Goal: Information Seeking & Learning: Compare options

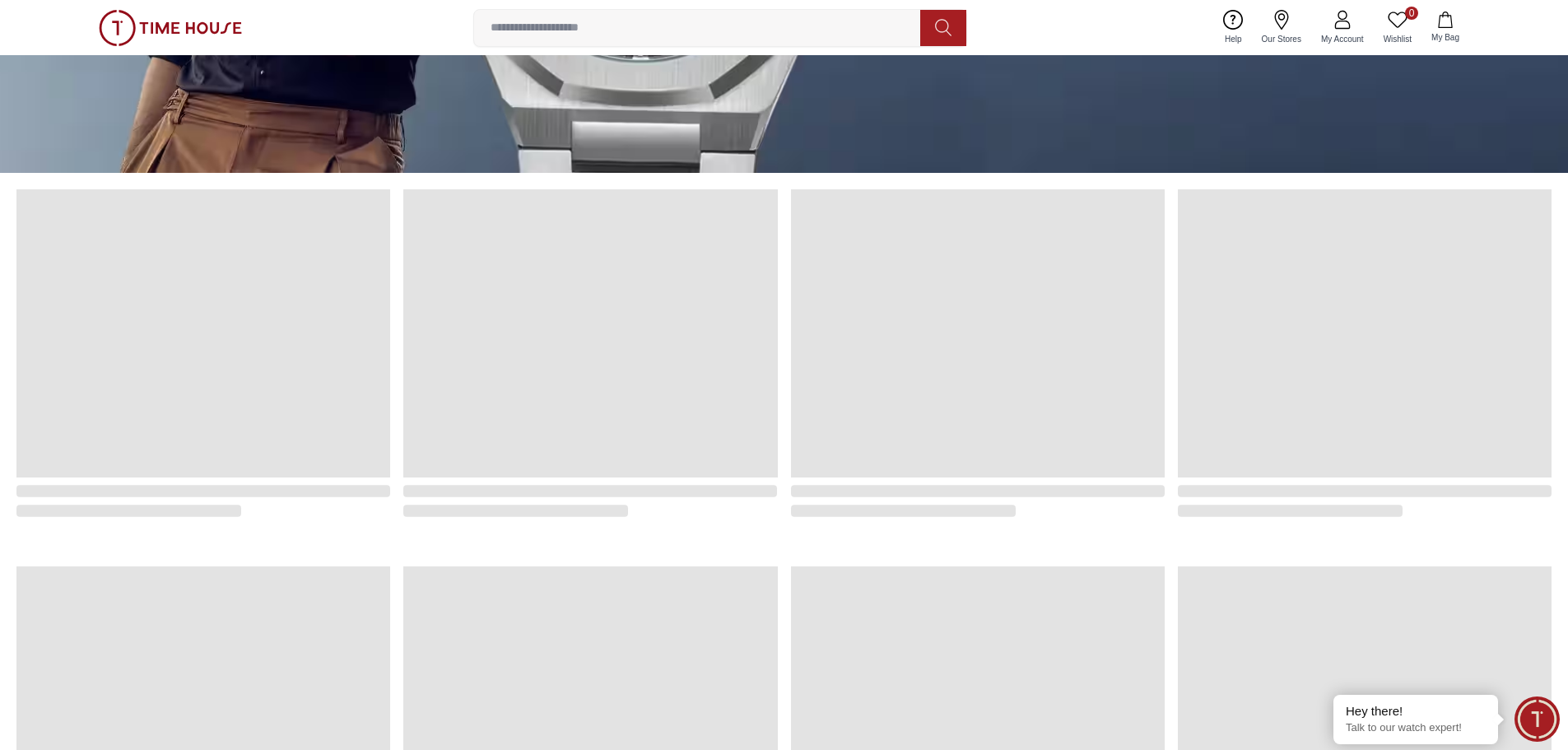
scroll to position [494, 0]
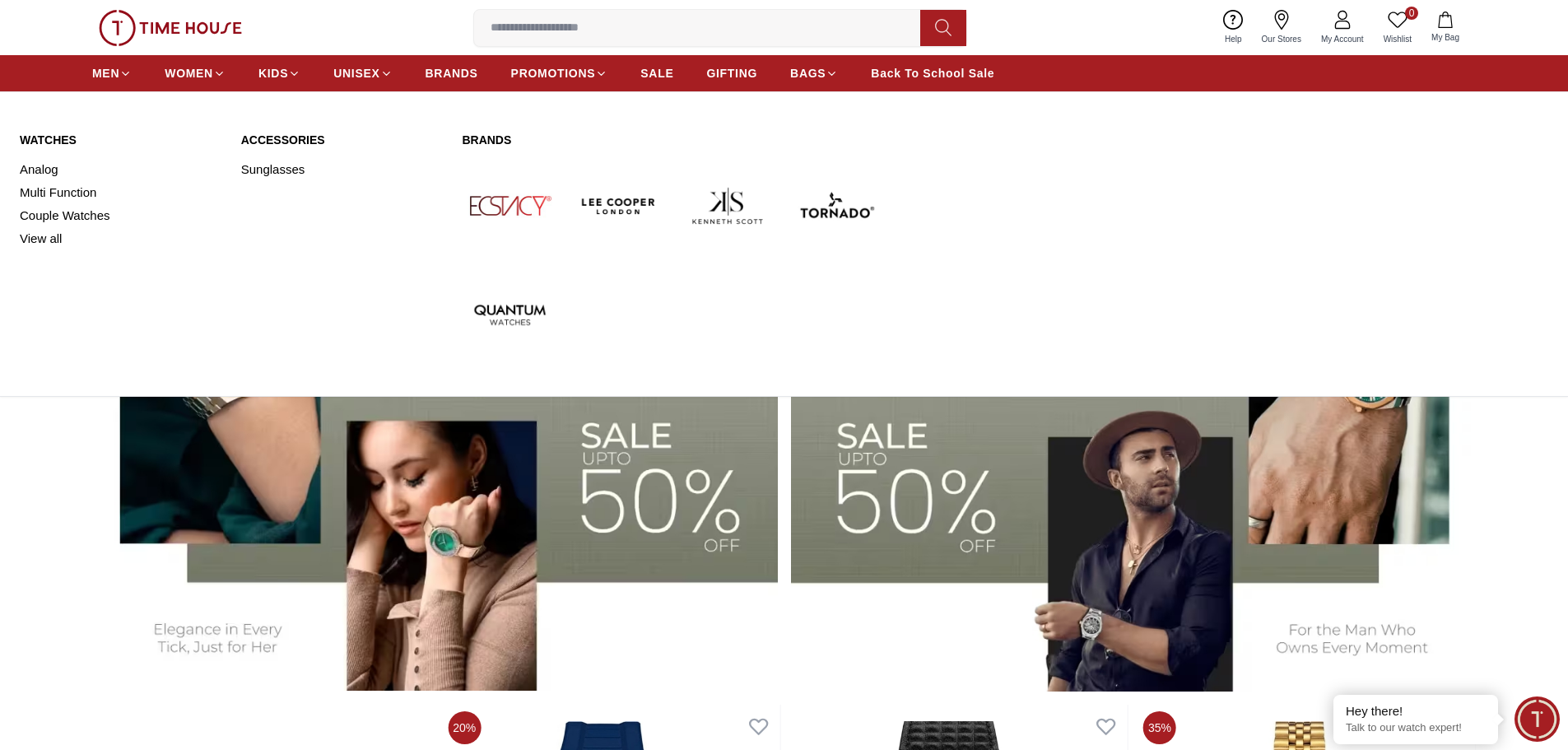
click at [56, 138] on link "Watches" at bounding box center [120, 139] width 202 height 16
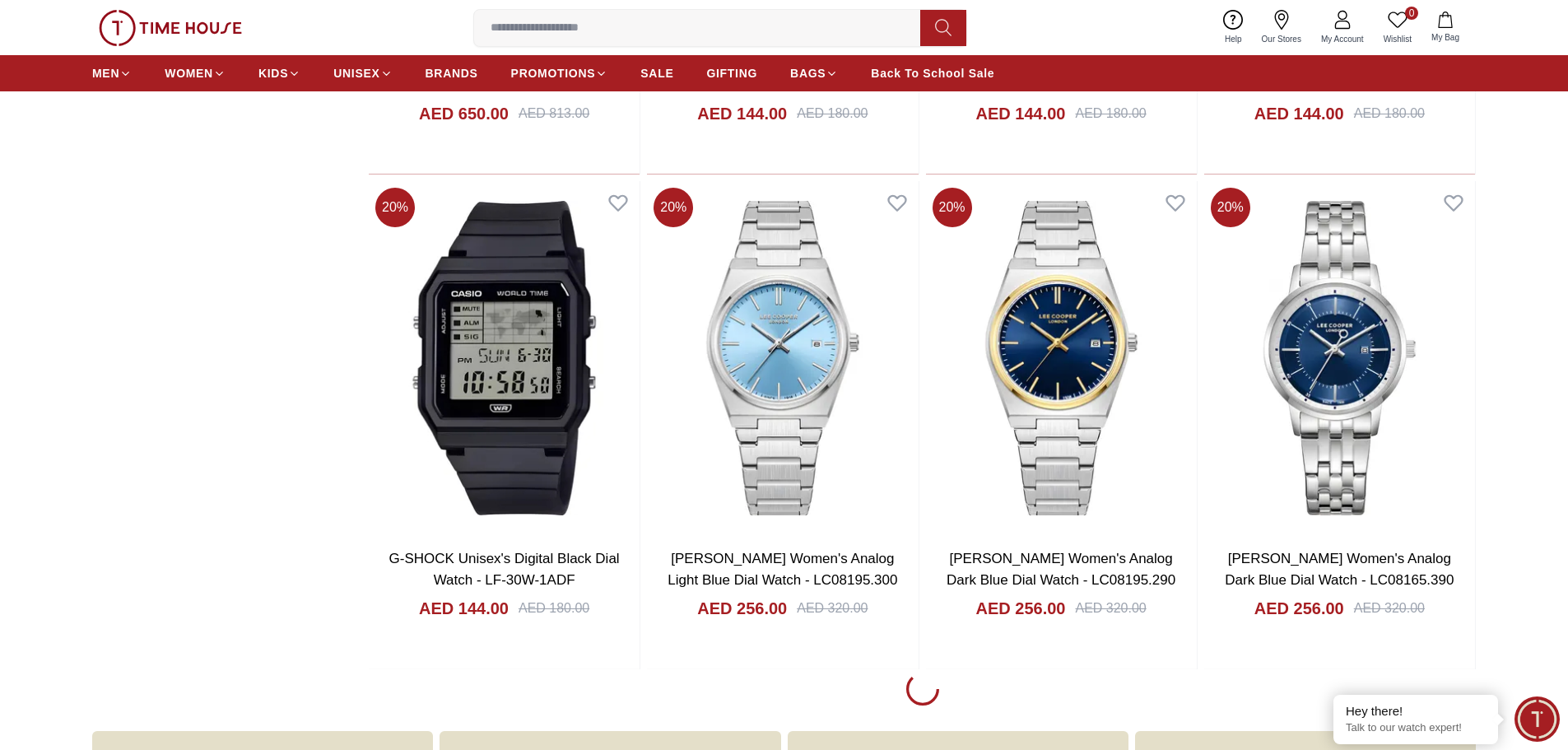
scroll to position [2059, 0]
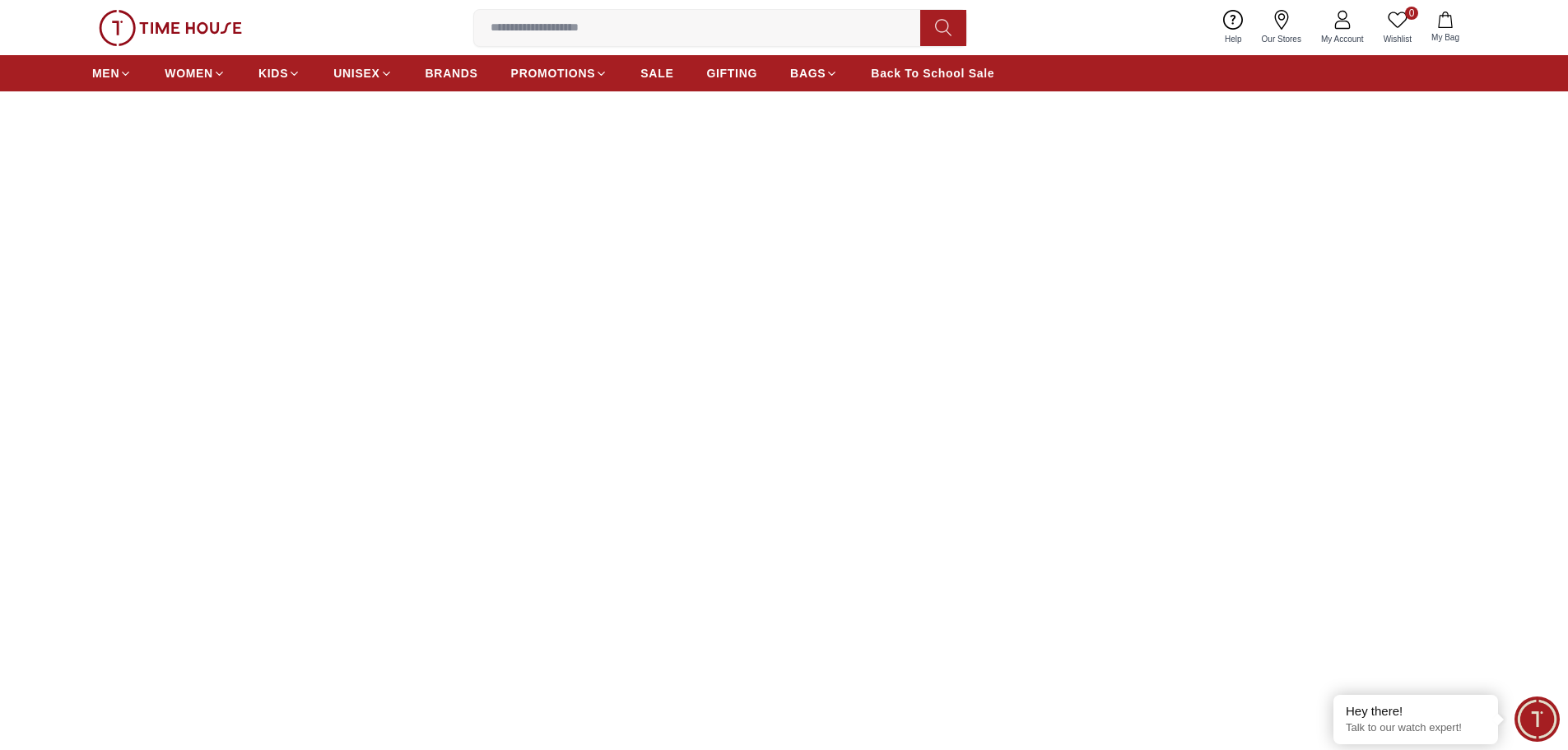
scroll to position [330, 0]
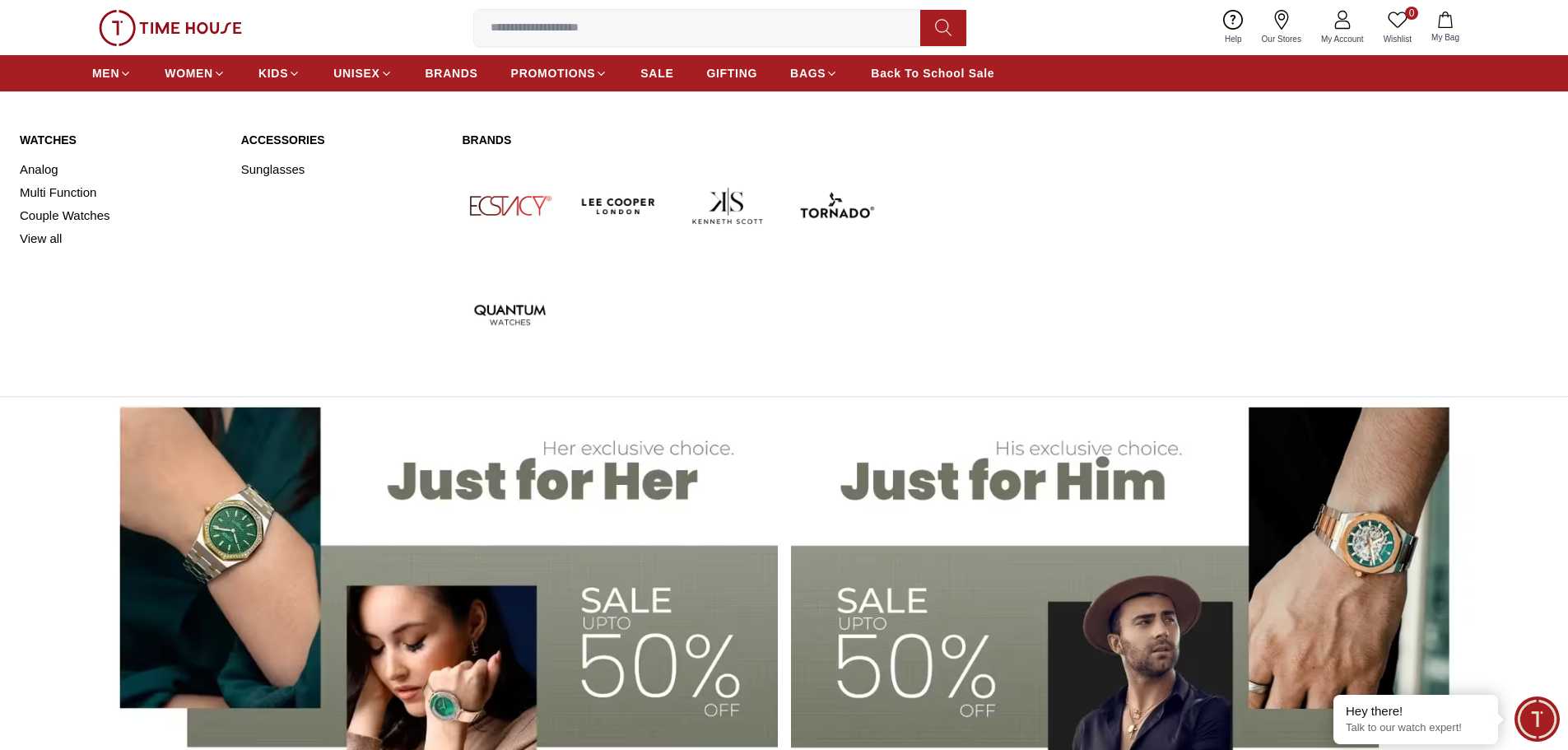
click at [822, 208] on img at bounding box center [836, 206] width 96 height 96
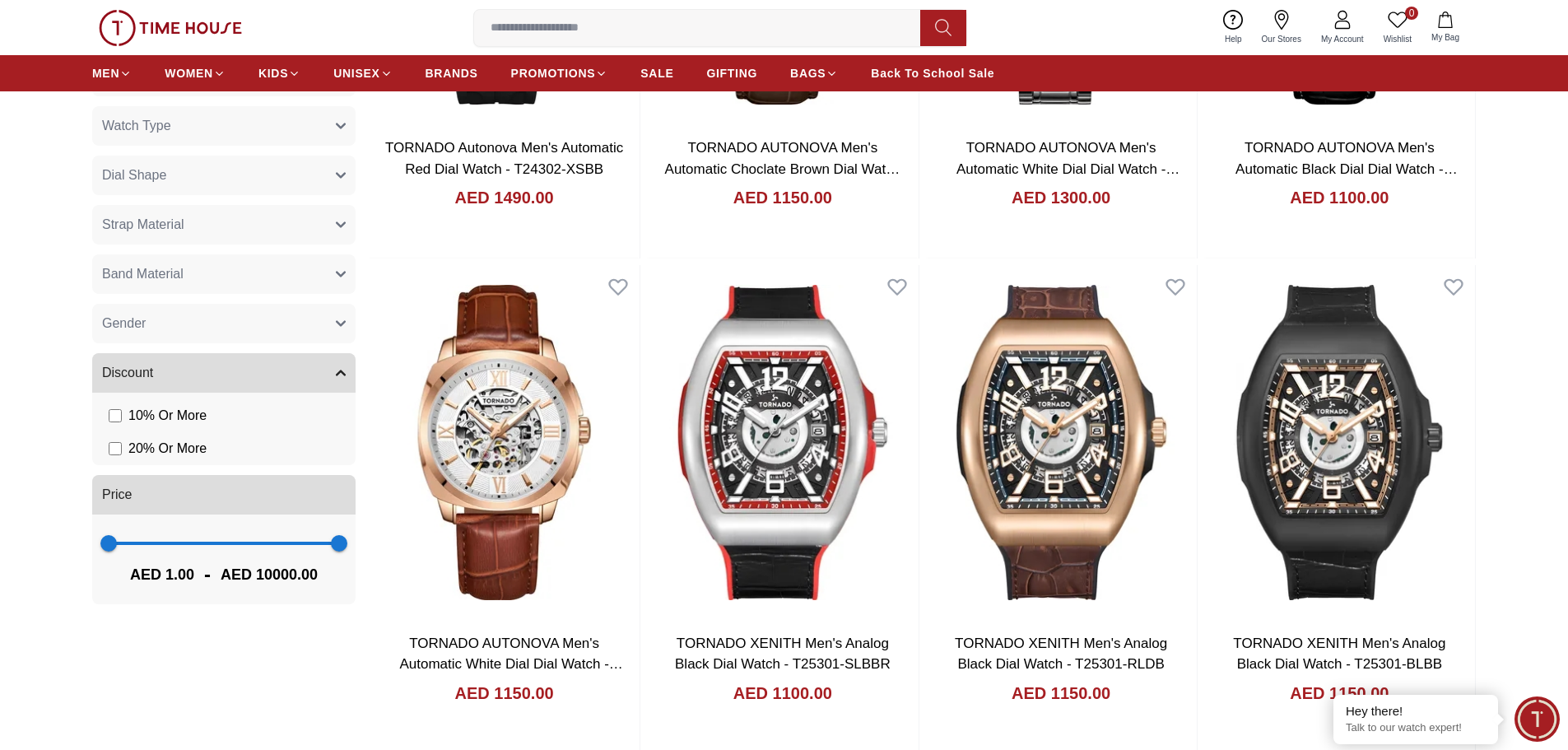
scroll to position [1235, 0]
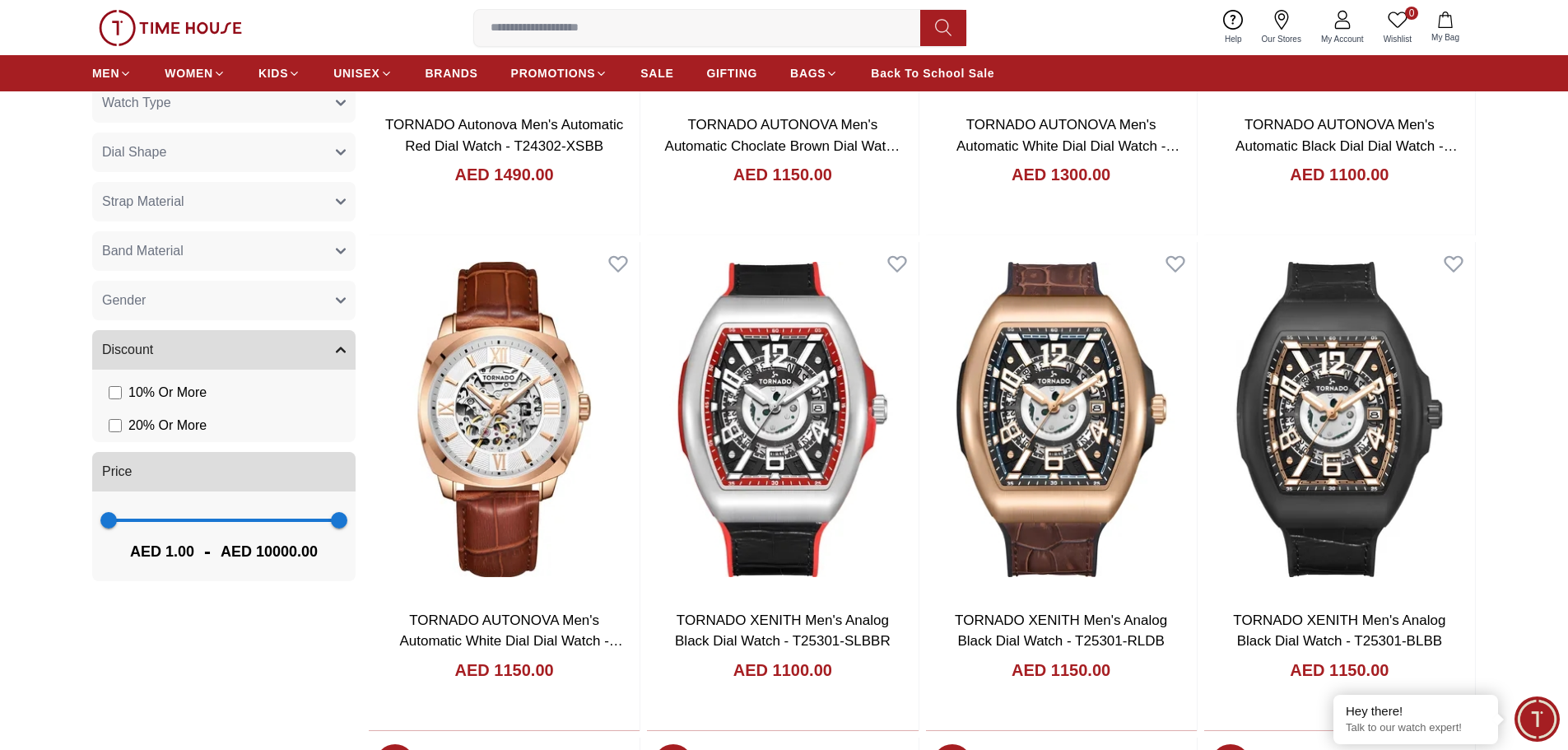
click at [202, 299] on button "Gender" at bounding box center [224, 301] width 263 height 39
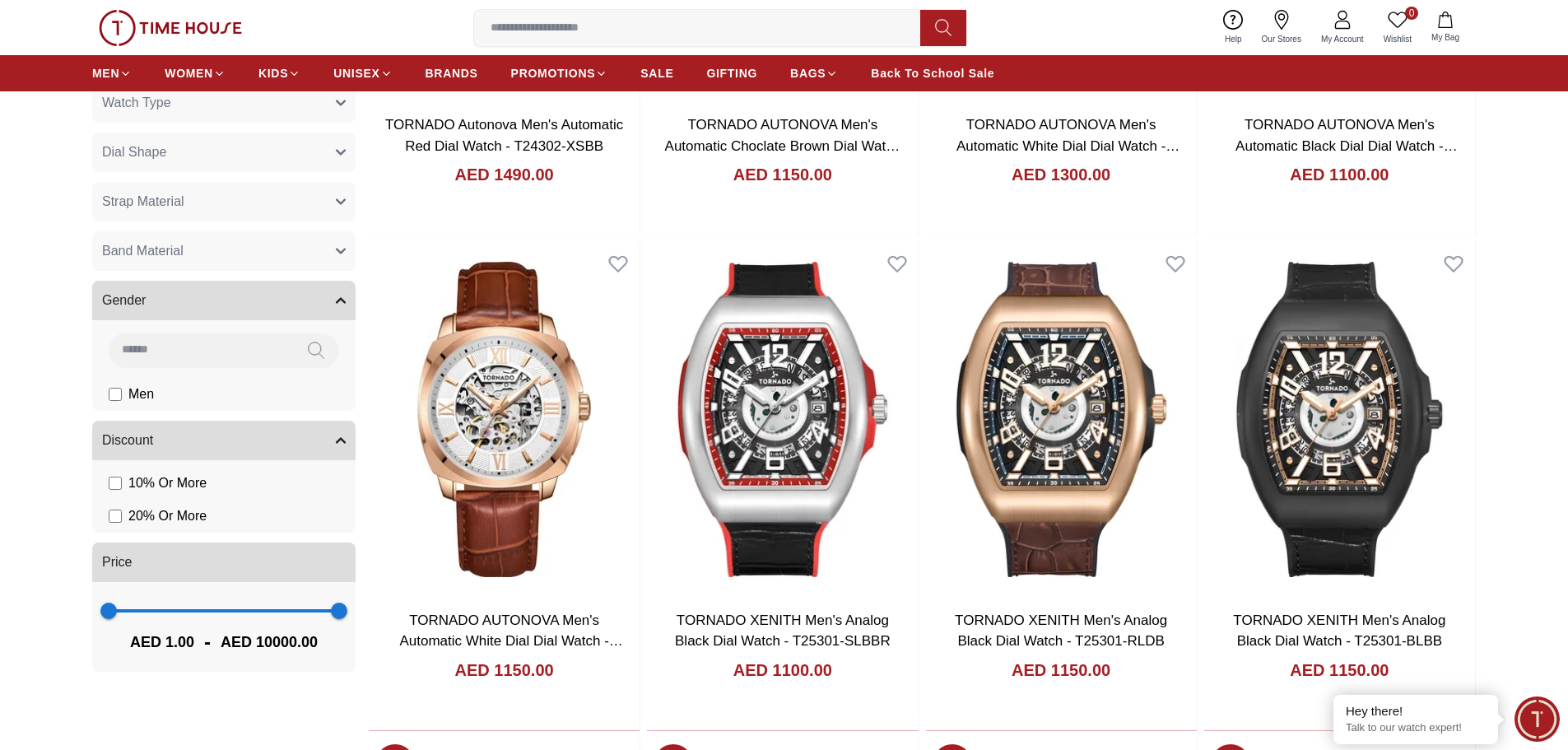
click at [172, 302] on button "Gender" at bounding box center [224, 301] width 263 height 39
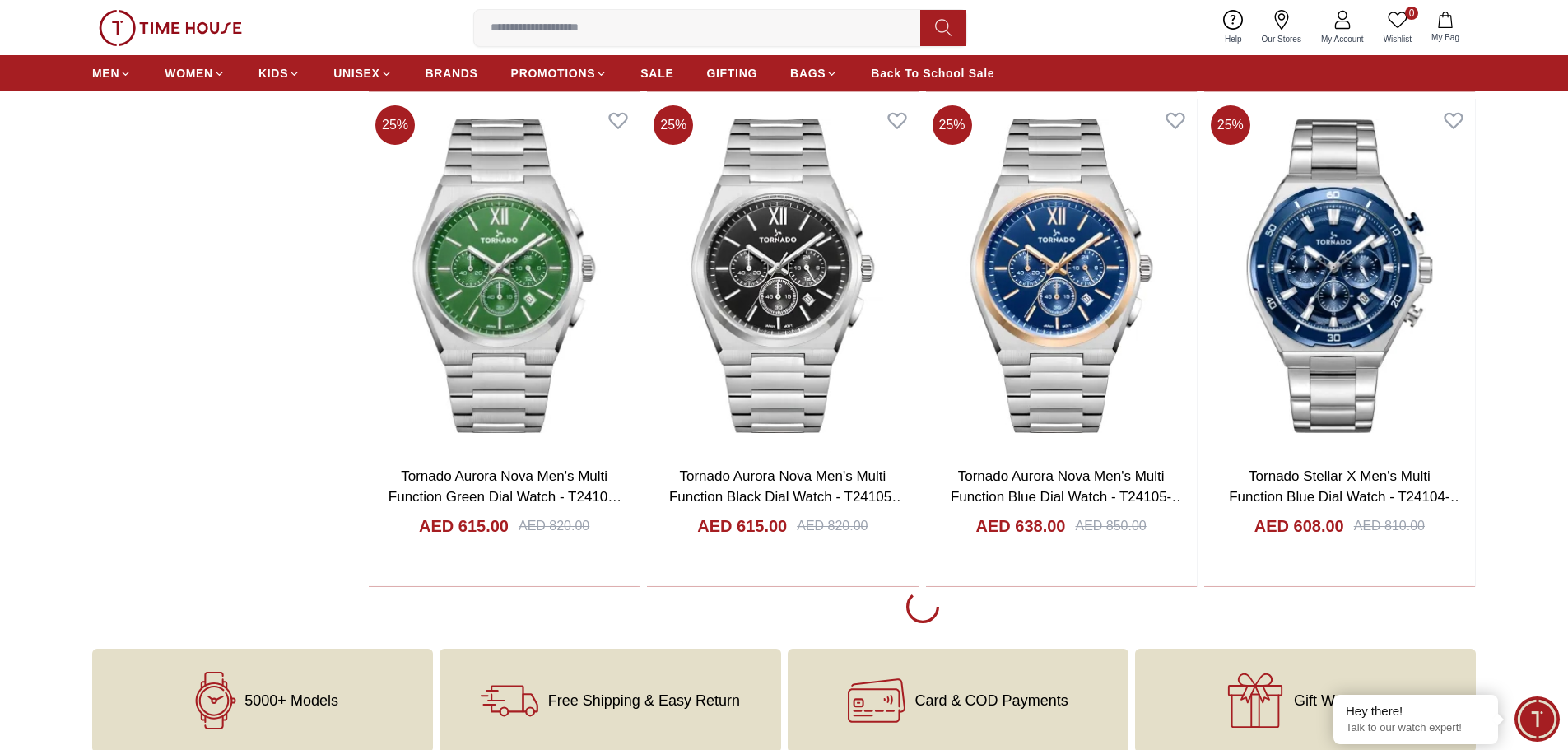
scroll to position [2882, 0]
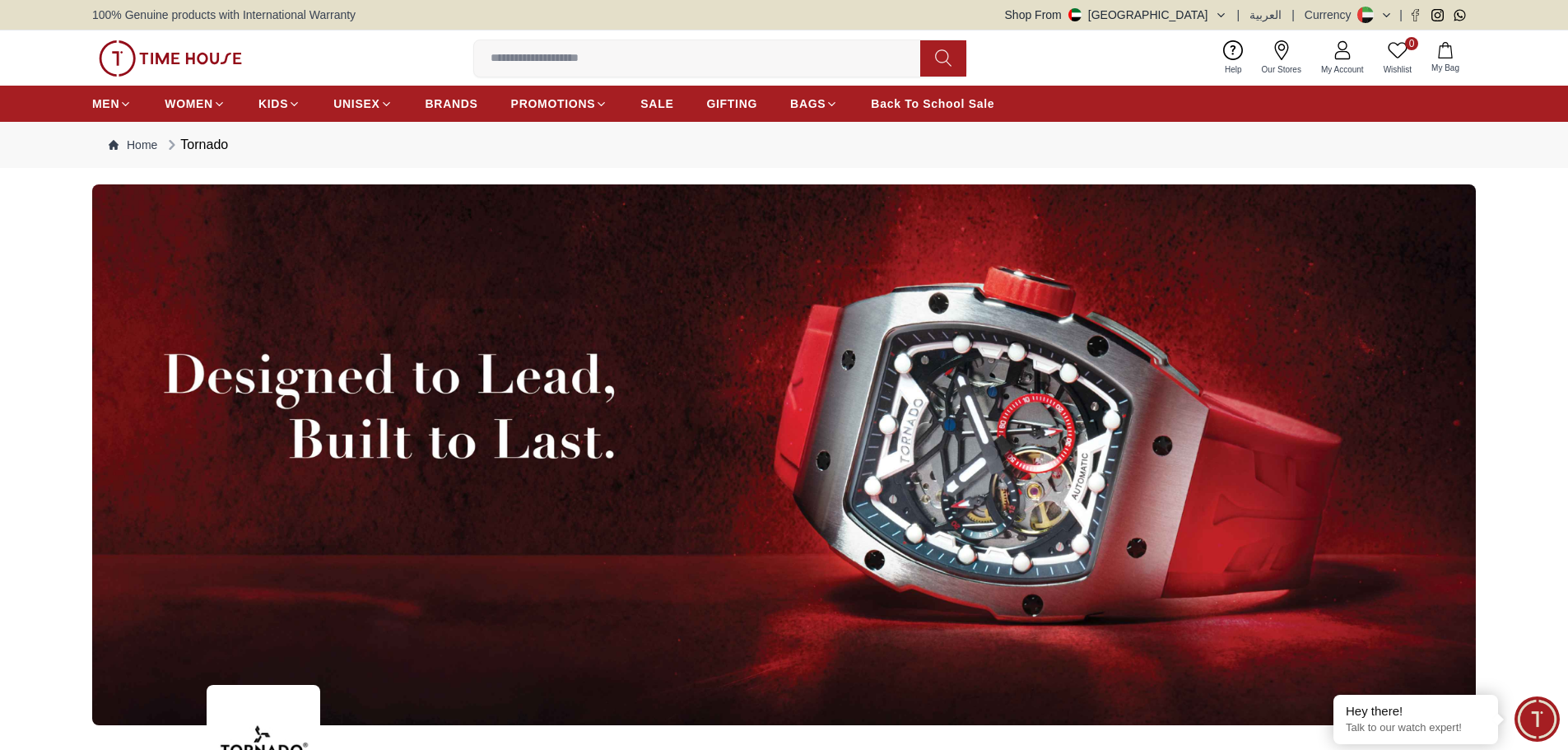
drag, startPoint x: 309, startPoint y: 377, endPoint x: 364, endPoint y: 124, distance: 258.9
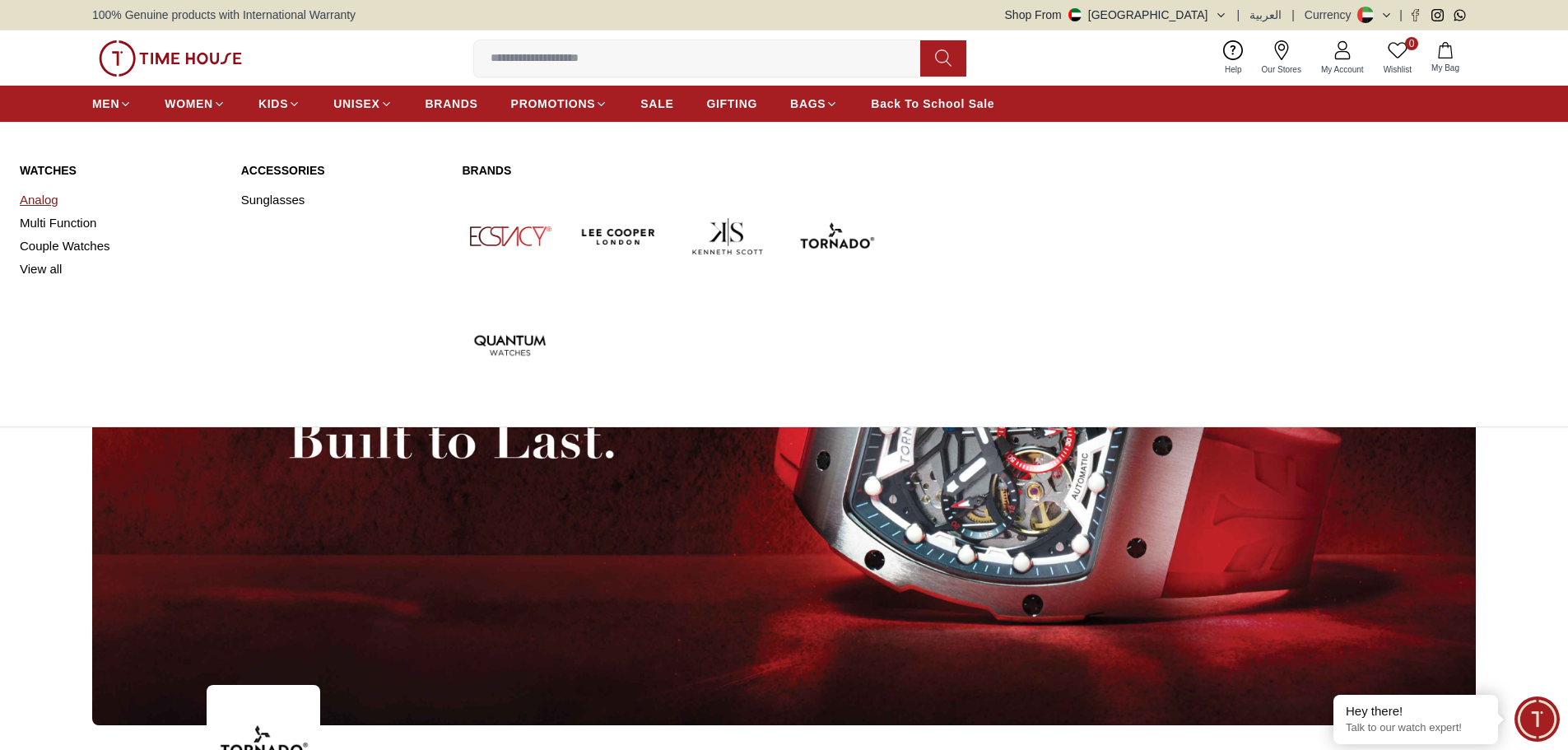
click at [38, 194] on link "Analog" at bounding box center [120, 200] width 202 height 23
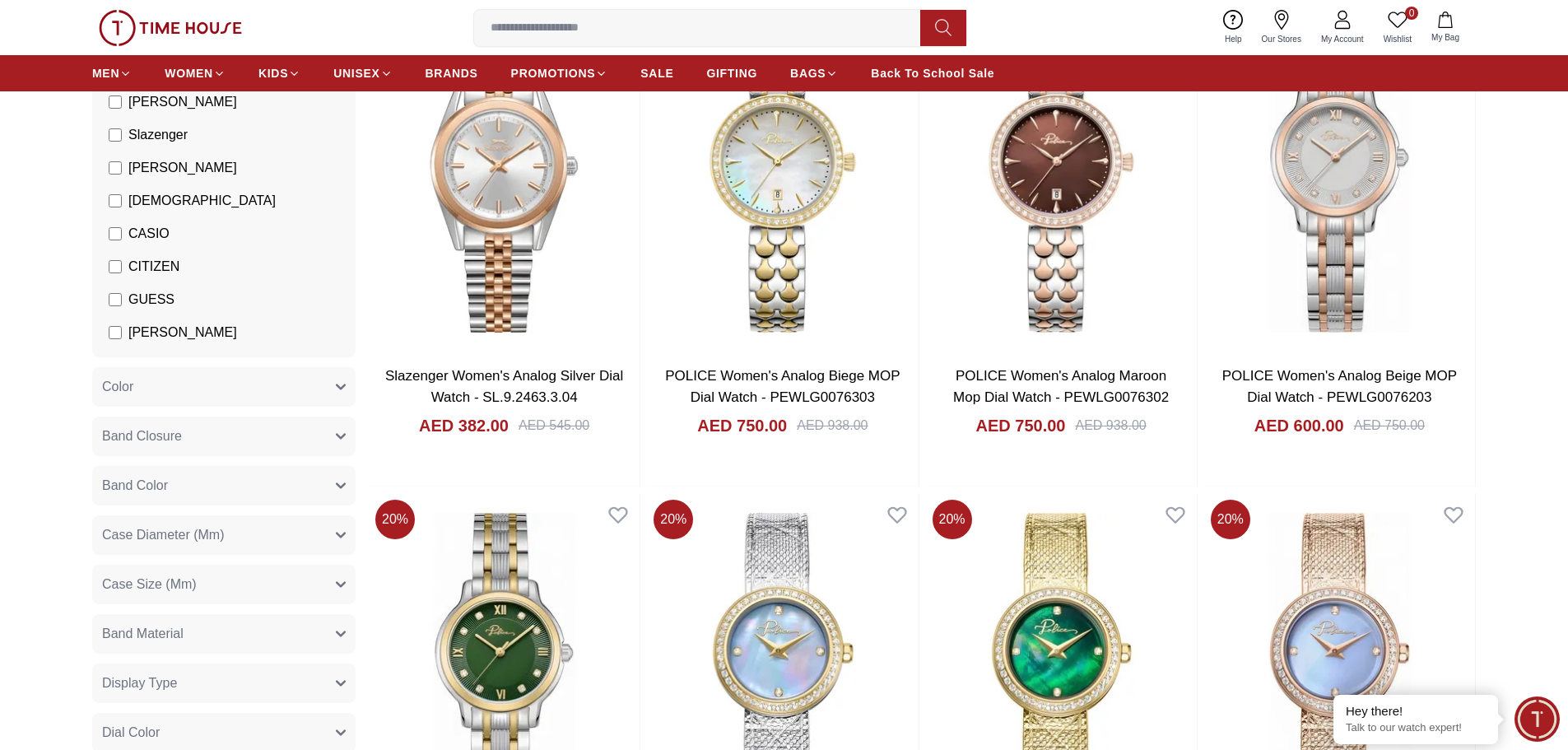
scroll to position [247, 0]
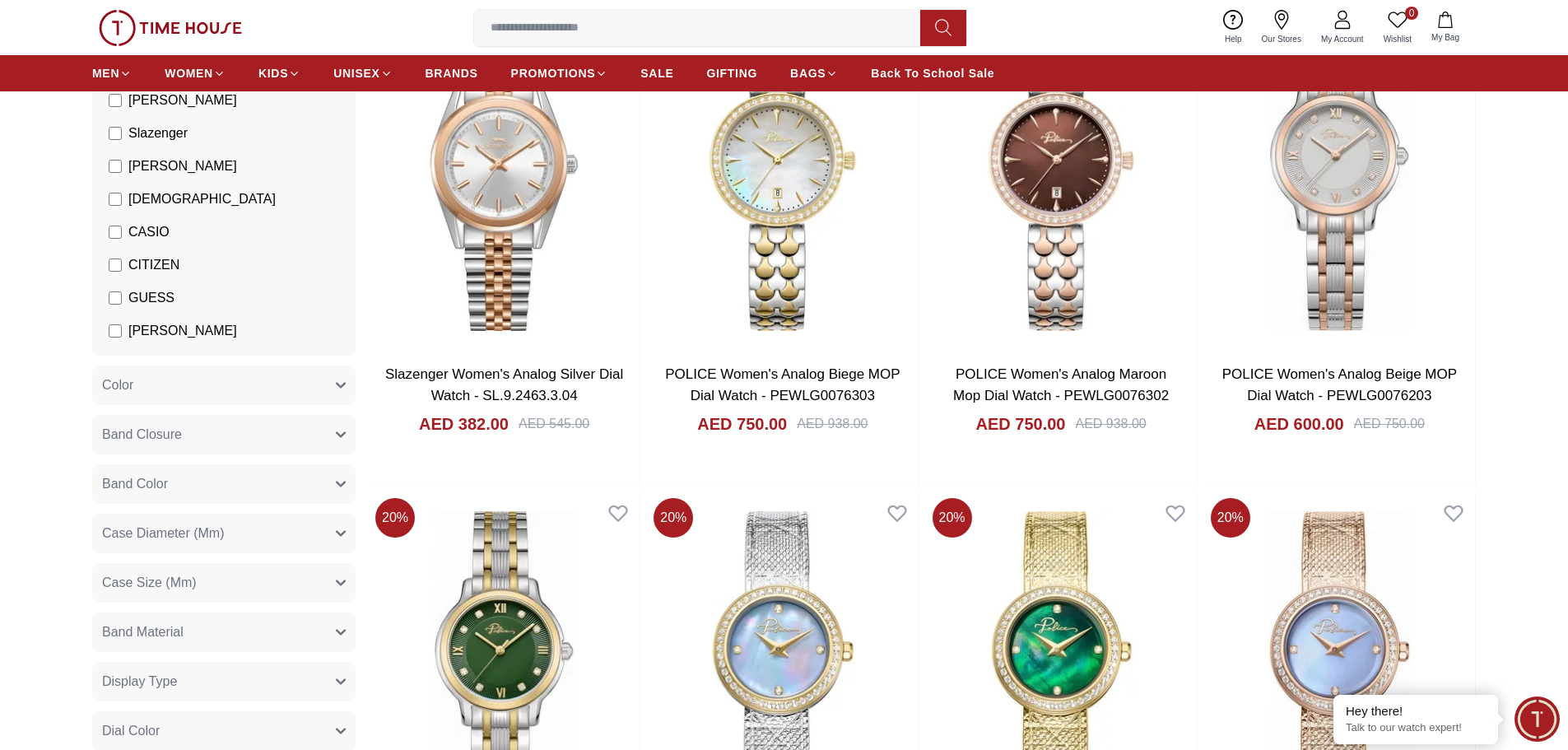
click at [144, 394] on button "Color" at bounding box center [224, 385] width 263 height 39
